Goal: Task Accomplishment & Management: Complete application form

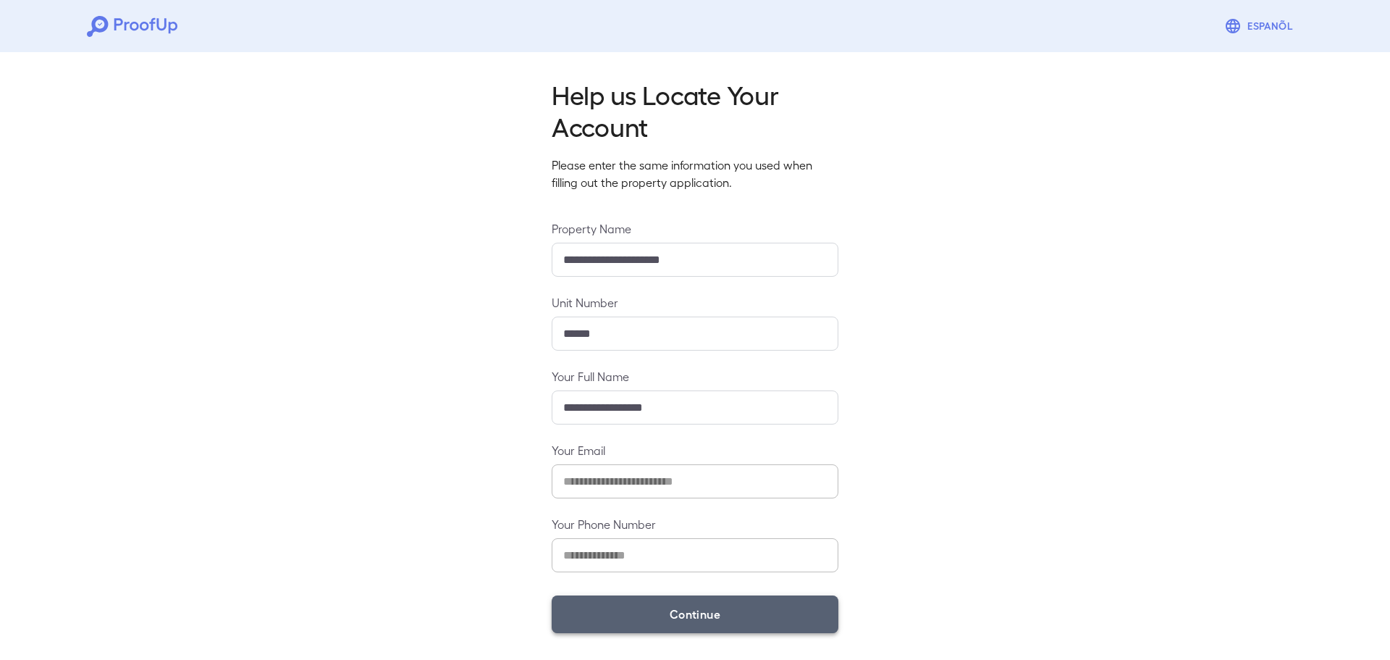
click at [687, 603] on button "Continue" at bounding box center [695, 614] width 287 height 38
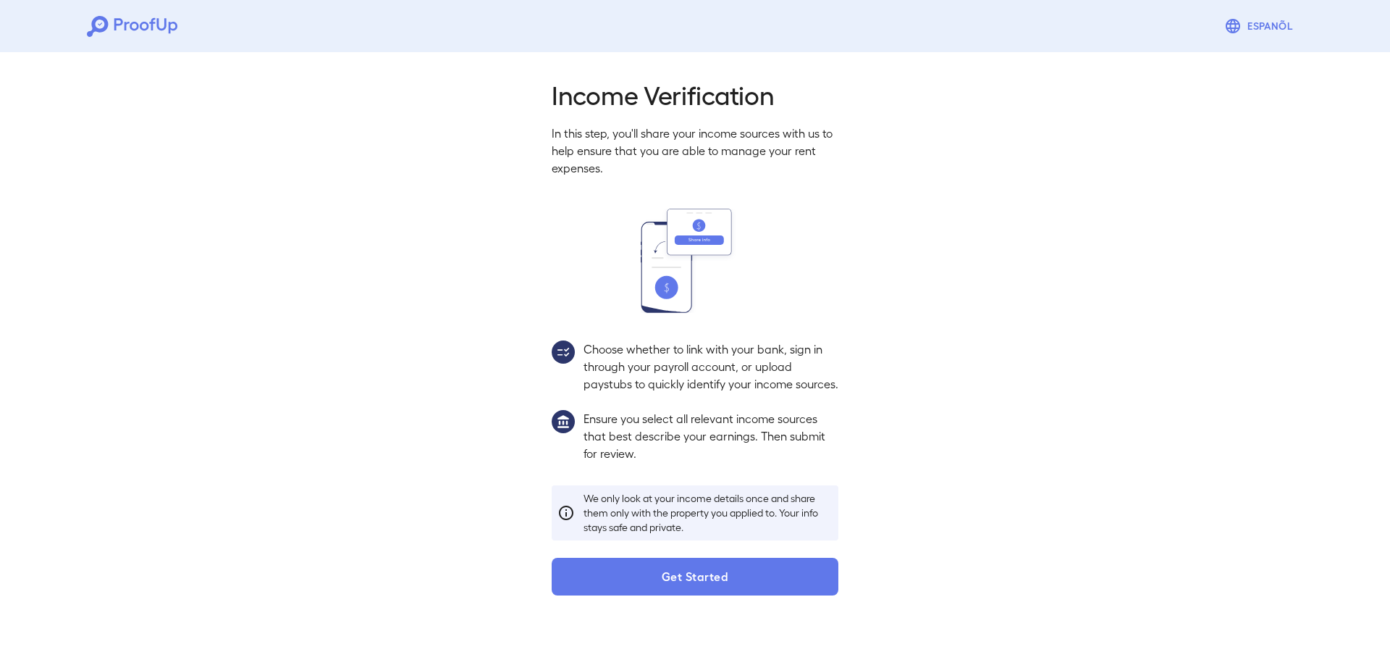
click at [724, 589] on button "Get Started" at bounding box center [695, 576] width 287 height 38
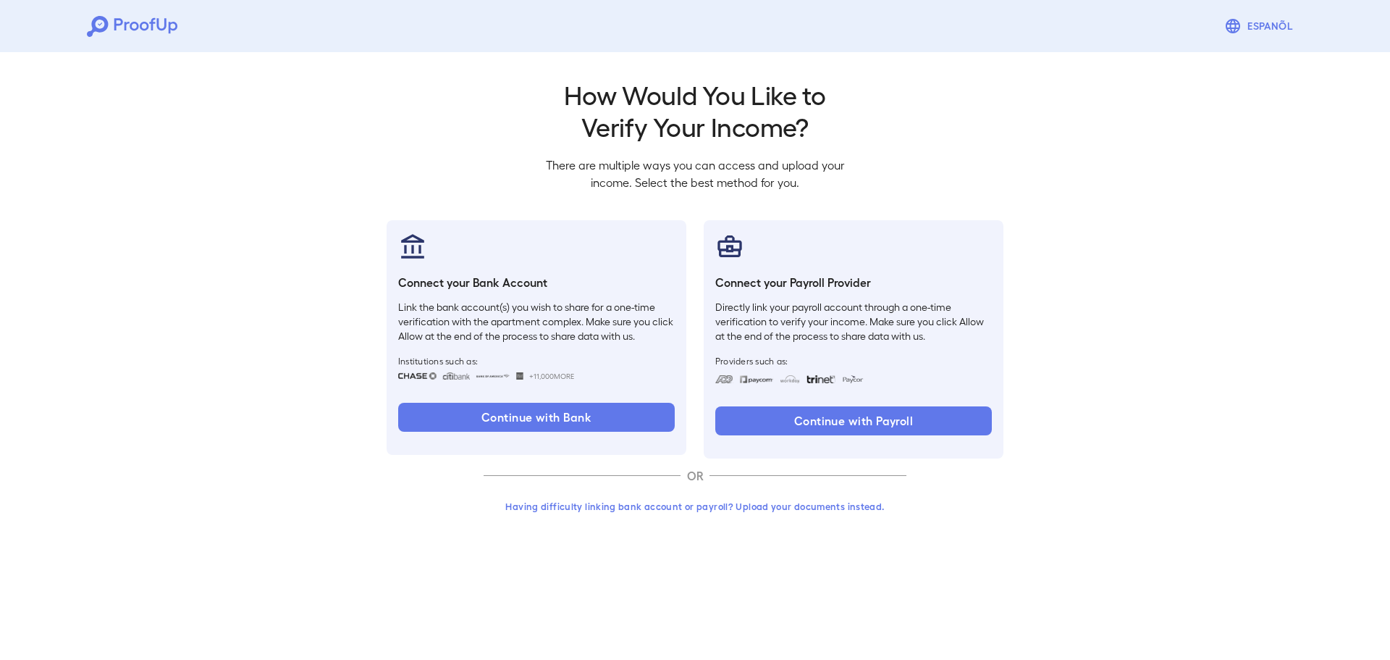
click at [669, 497] on button "Having difficulty linking bank account or payroll? Upload your documents instea…" at bounding box center [695, 506] width 423 height 26
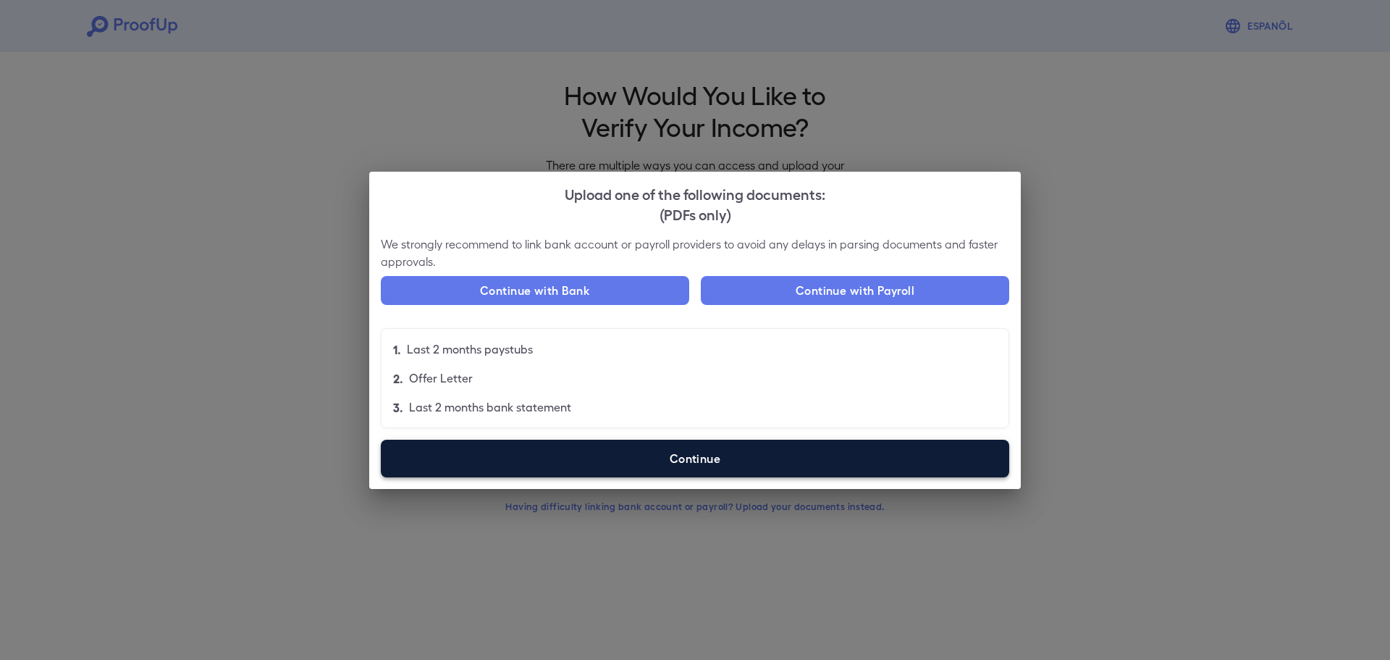
click at [765, 452] on label "Continue" at bounding box center [695, 458] width 628 height 38
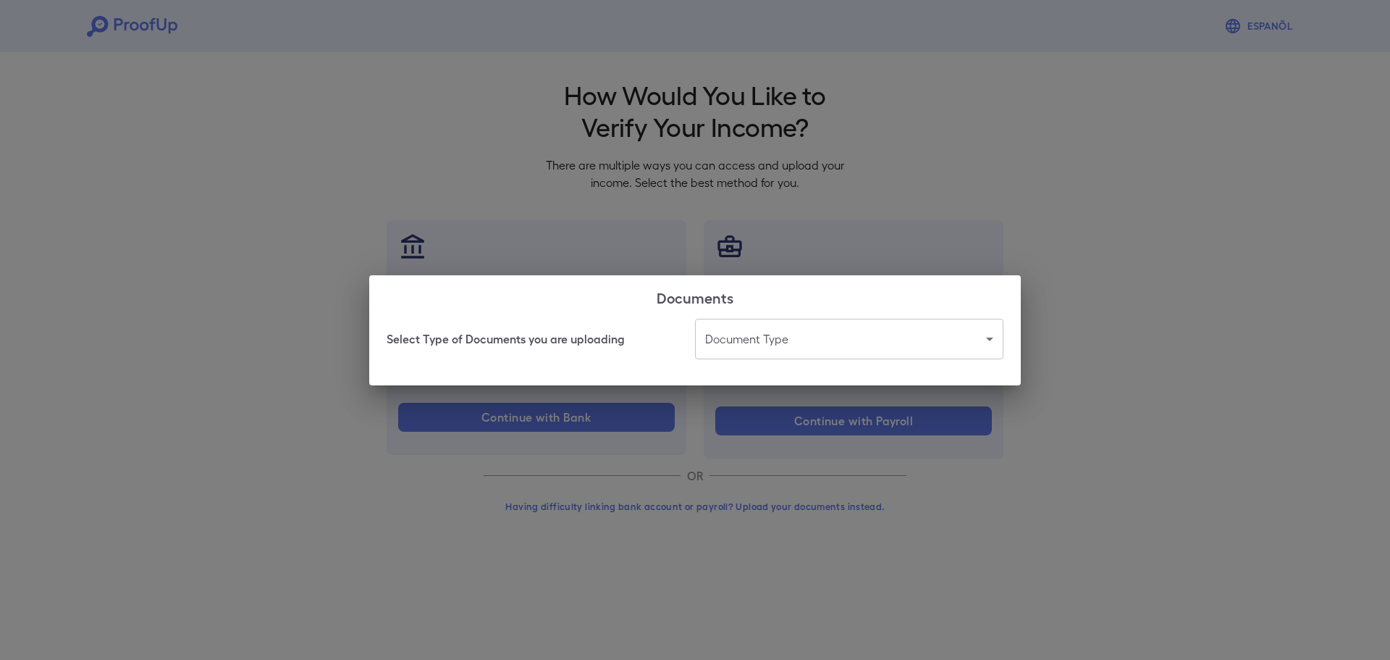
click at [803, 368] on div "Select Type of Documents you are uploading Document Type ​ ​" at bounding box center [695, 352] width 652 height 67
click at [810, 347] on body "Espanõl Go back How Would You Like to Verify Your Income? There are multiple wa…" at bounding box center [695, 276] width 1390 height 553
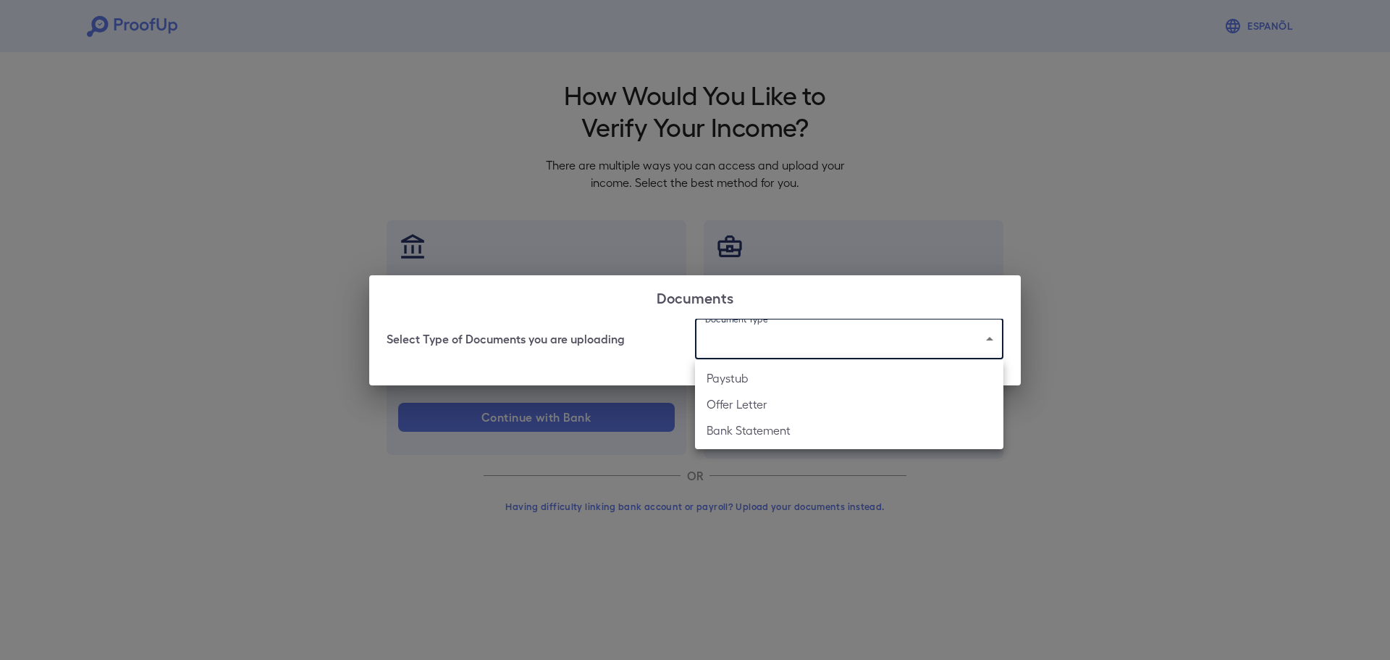
drag, startPoint x: 781, startPoint y: 434, endPoint x: 749, endPoint y: 431, distance: 32.1
click at [780, 434] on li "Bank Statement" at bounding box center [849, 430] width 308 height 26
type input "**********"
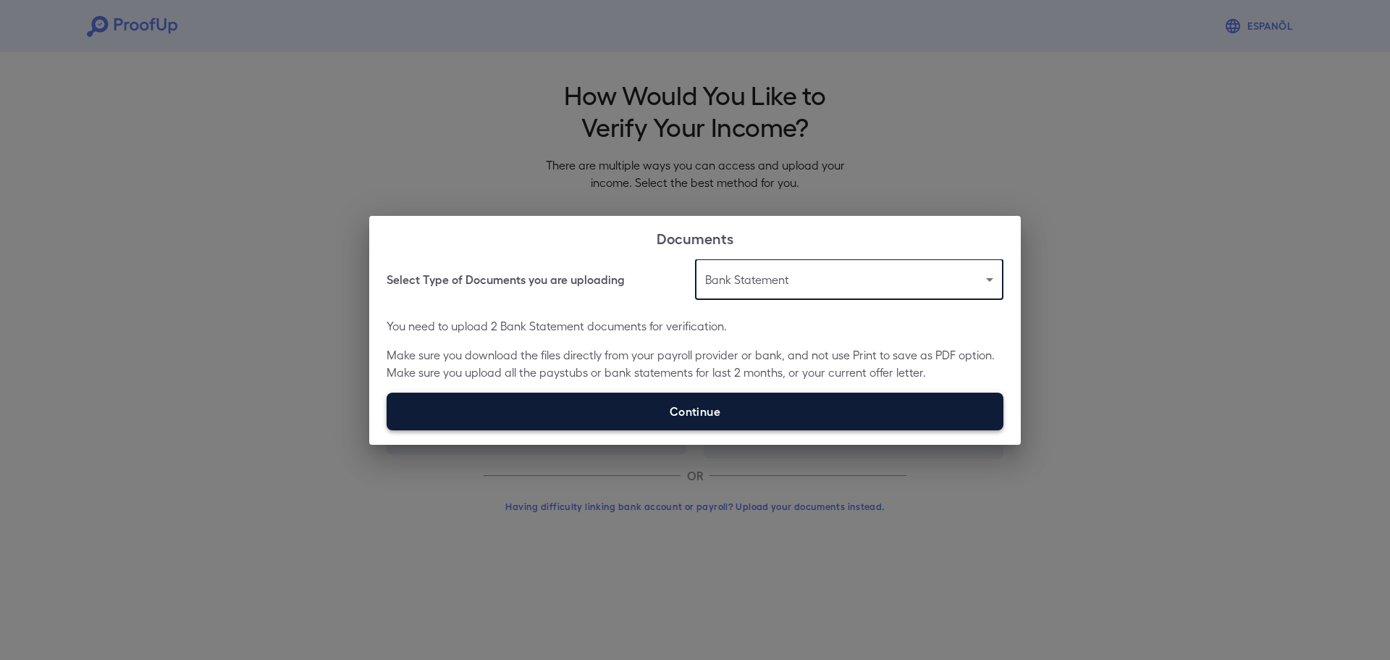
click at [708, 418] on label "Continue" at bounding box center [695, 411] width 617 height 38
click at [387, 429] on input "Continue" at bounding box center [387, 429] width 1 height 1
type input "**********"
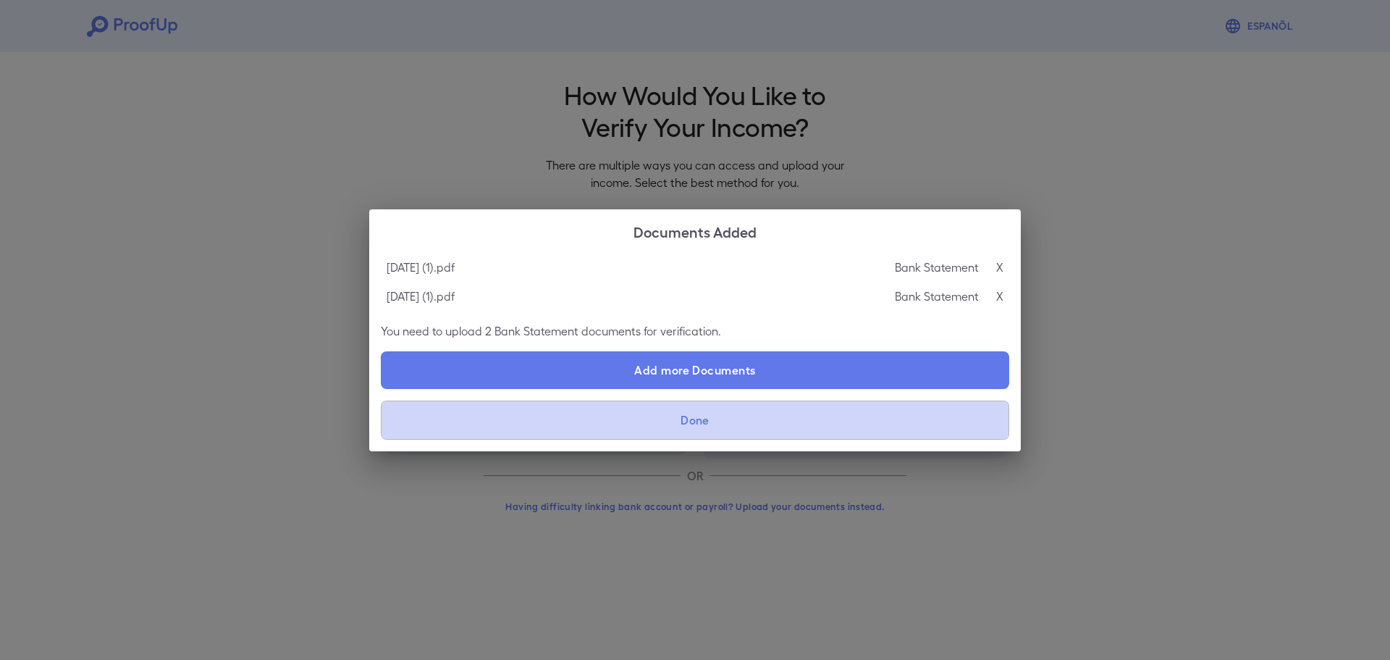
click at [683, 428] on button "Done" at bounding box center [695, 419] width 628 height 39
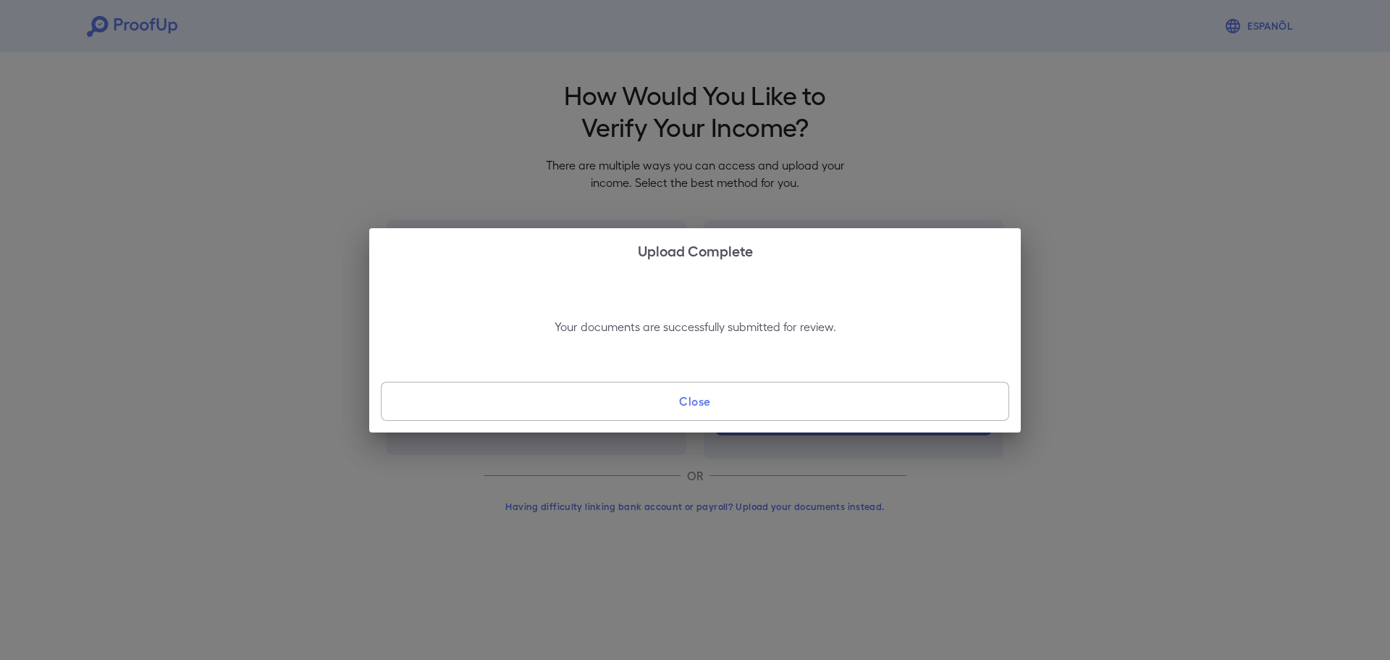
click at [688, 392] on button "Close" at bounding box center [695, 401] width 628 height 39
